Goal: Find specific page/section: Find specific page/section

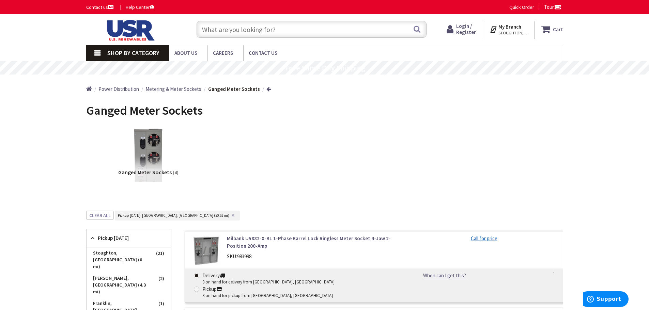
click at [150, 30] on img at bounding box center [129, 30] width 87 height 21
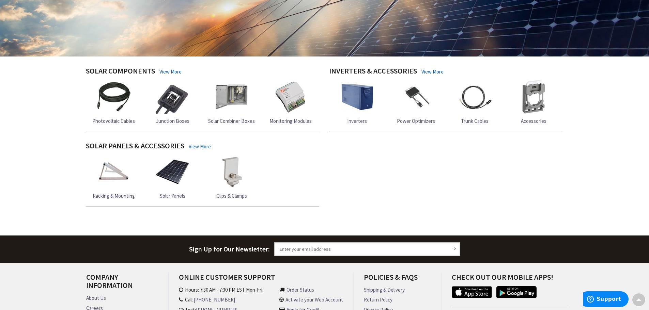
scroll to position [247, 0]
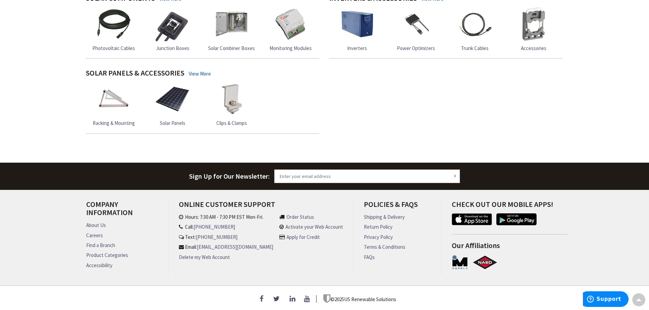
click at [113, 243] on link "Find a Branch" at bounding box center [100, 245] width 29 height 7
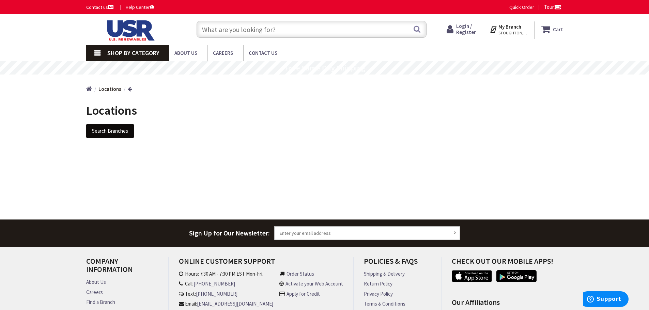
click at [130, 134] on button "Search Branches" at bounding box center [110, 131] width 48 height 14
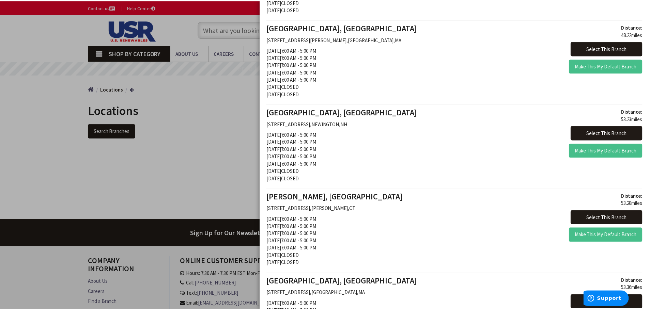
scroll to position [799, 0]
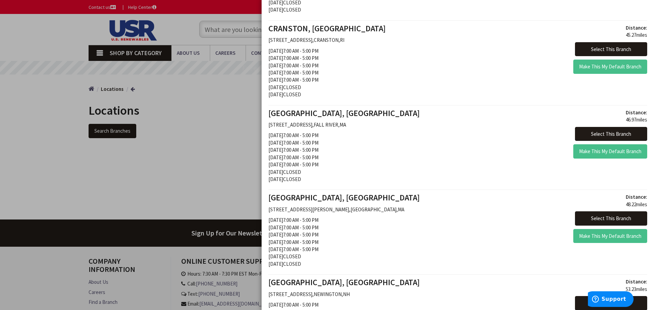
click at [227, 105] on div at bounding box center [327, 155] width 654 height 310
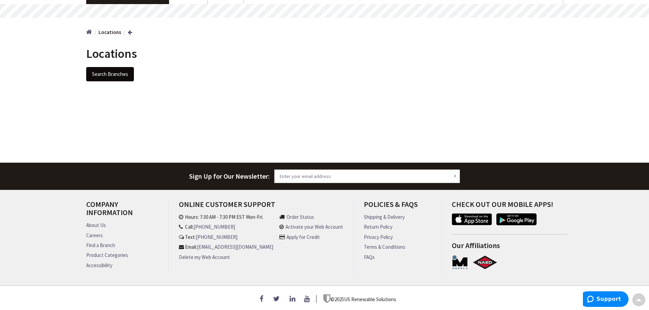
scroll to position [0, 0]
